Goal: Find specific page/section: Find specific page/section

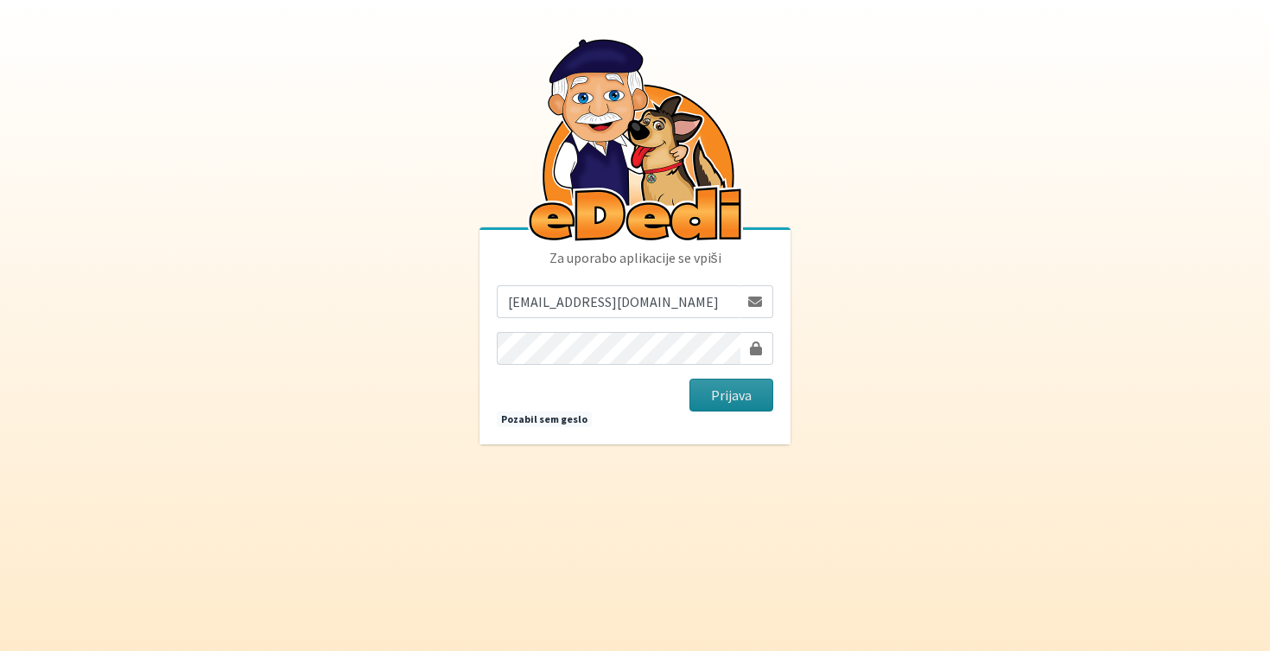
click at [724, 393] on button "Prijava" at bounding box center [732, 395] width 84 height 33
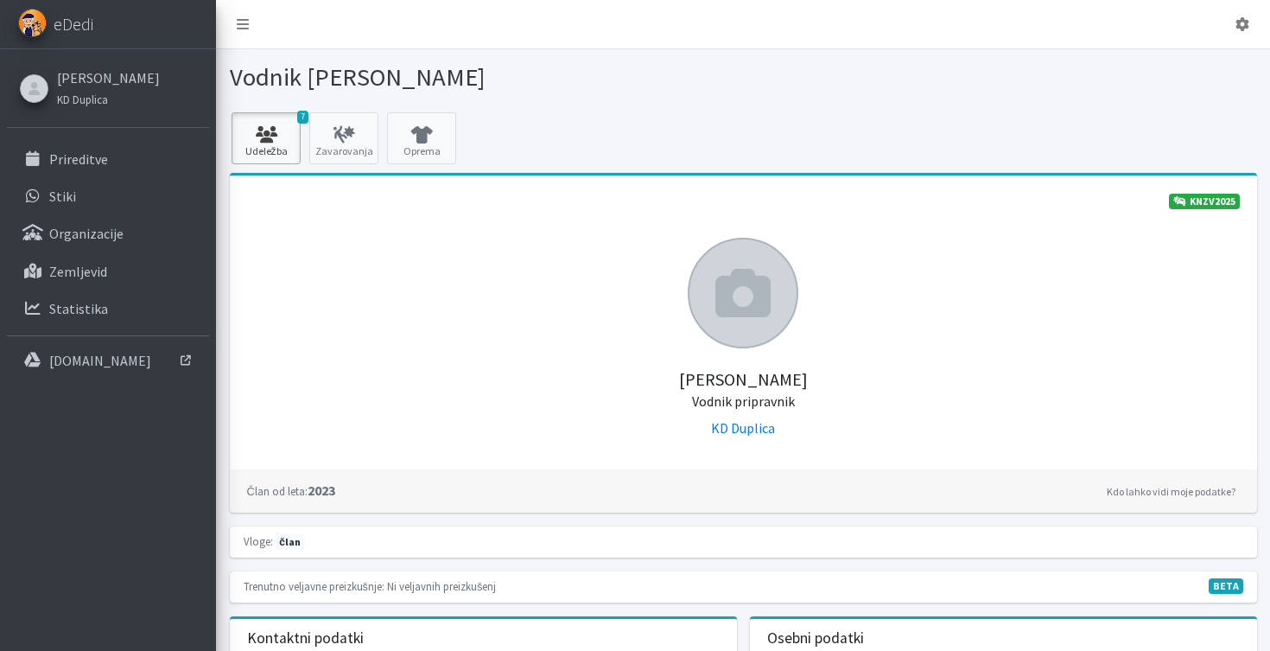
click at [257, 138] on icon at bounding box center [266, 134] width 59 height 17
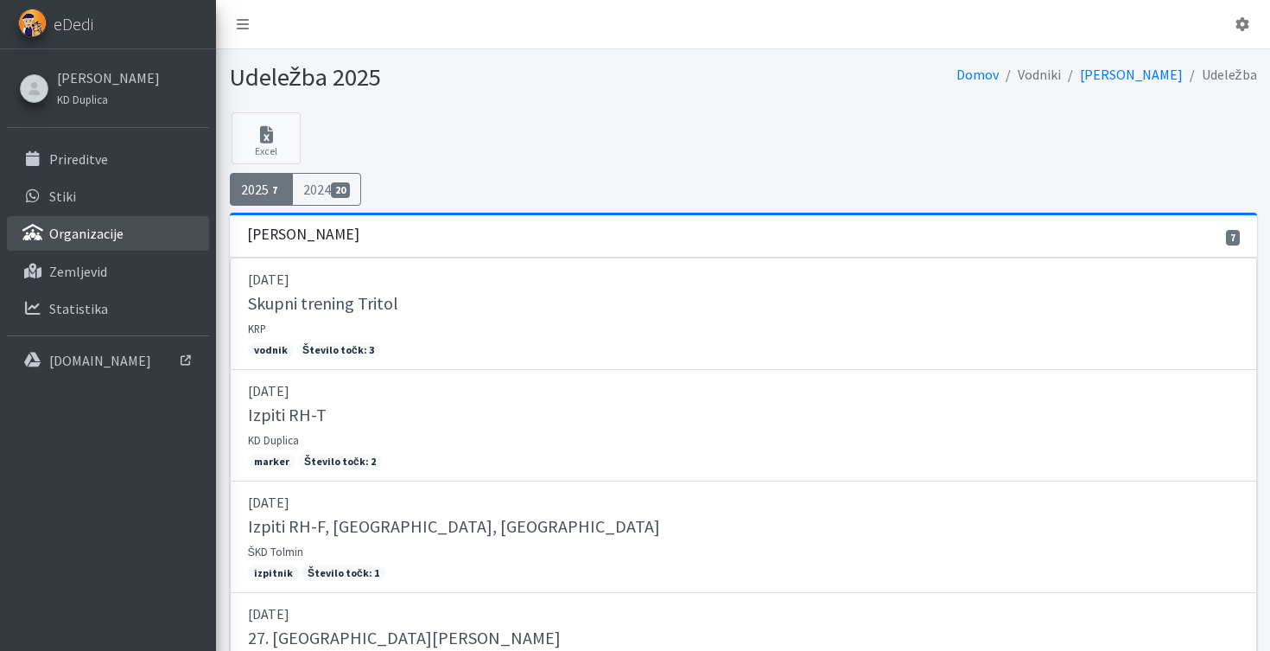
click at [92, 229] on p "Organizacije" at bounding box center [86, 233] width 74 height 17
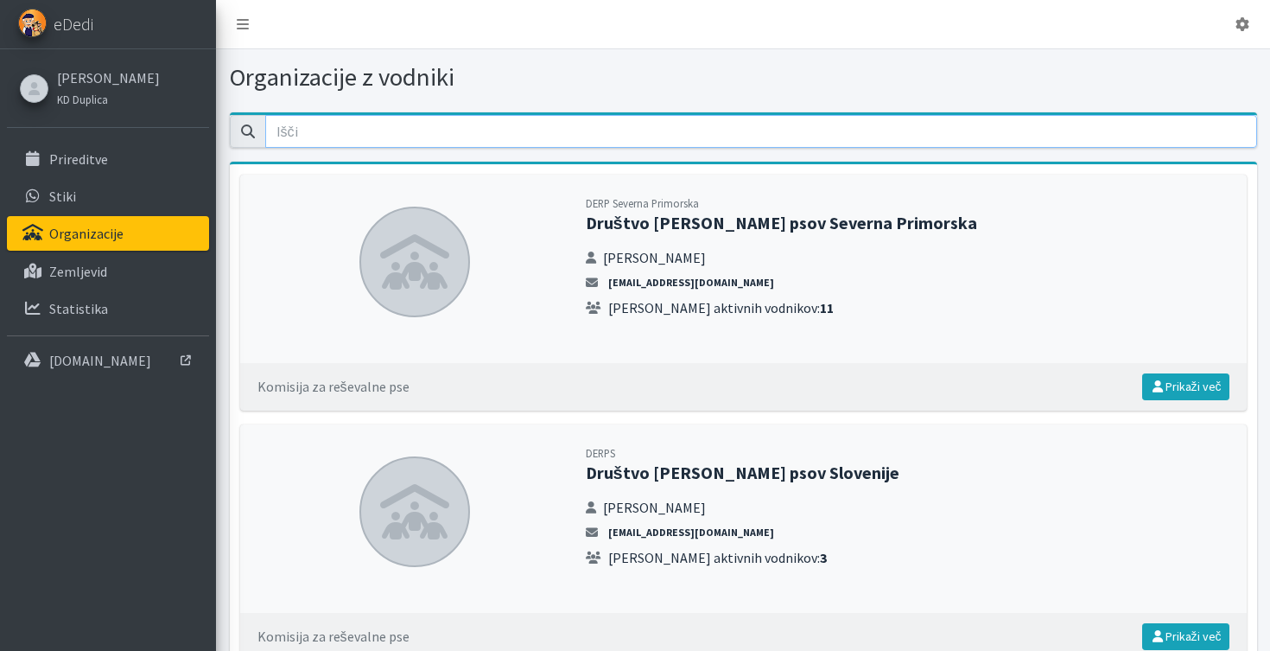
click at [498, 136] on input "email" at bounding box center [761, 131] width 992 height 33
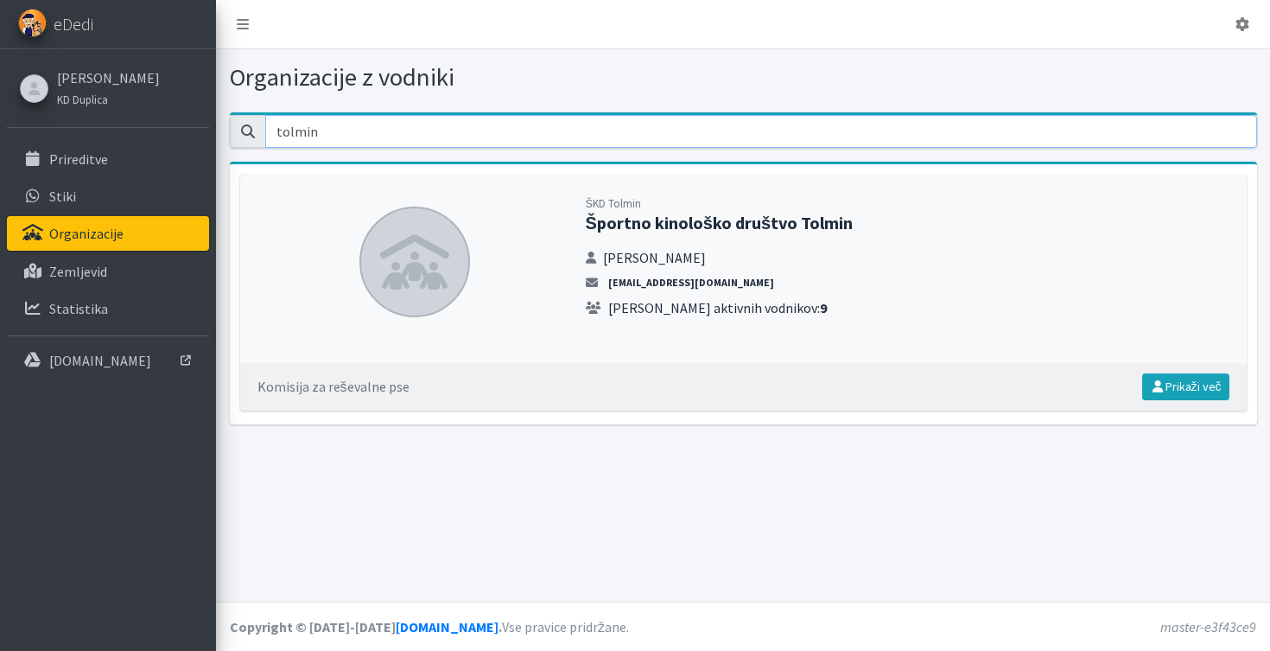
type input "tolmin"
click at [1199, 380] on link "Prikaži več" at bounding box center [1186, 386] width 87 height 27
drag, startPoint x: 336, startPoint y: 135, endPoint x: 251, endPoint y: 136, distance: 85.6
click at [265, 136] on input "tolmin" at bounding box center [761, 131] width 992 height 33
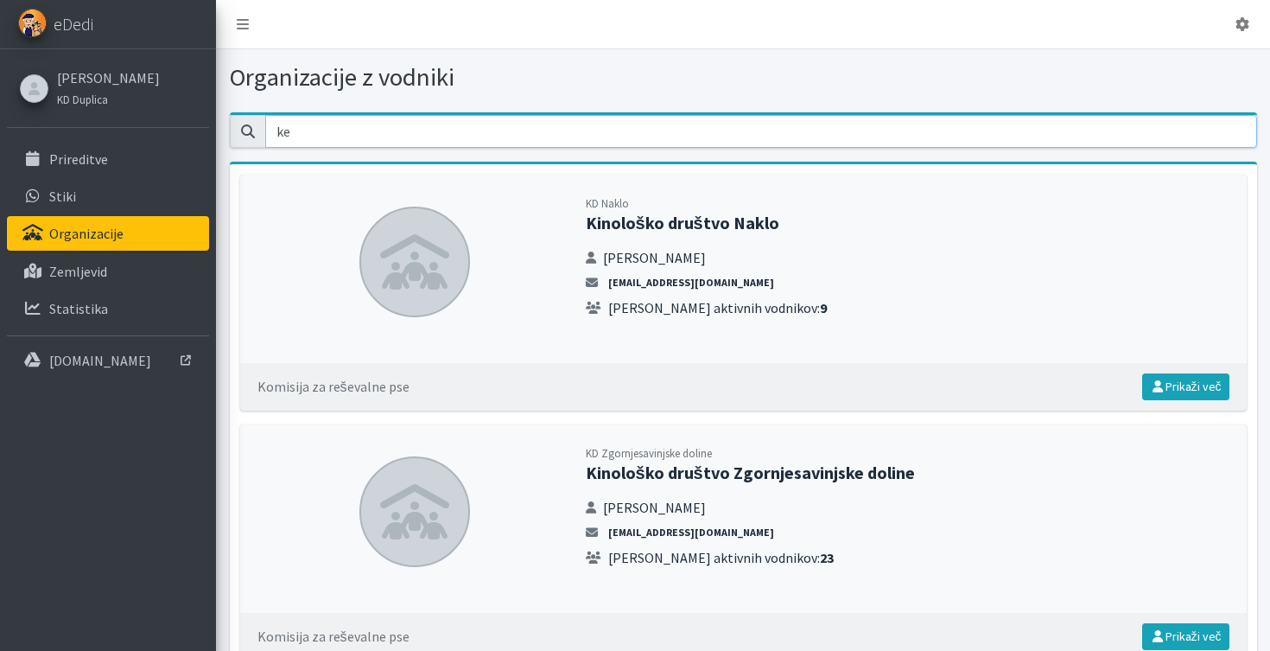
type input "k"
type input "m"
